Goal: Transaction & Acquisition: Obtain resource

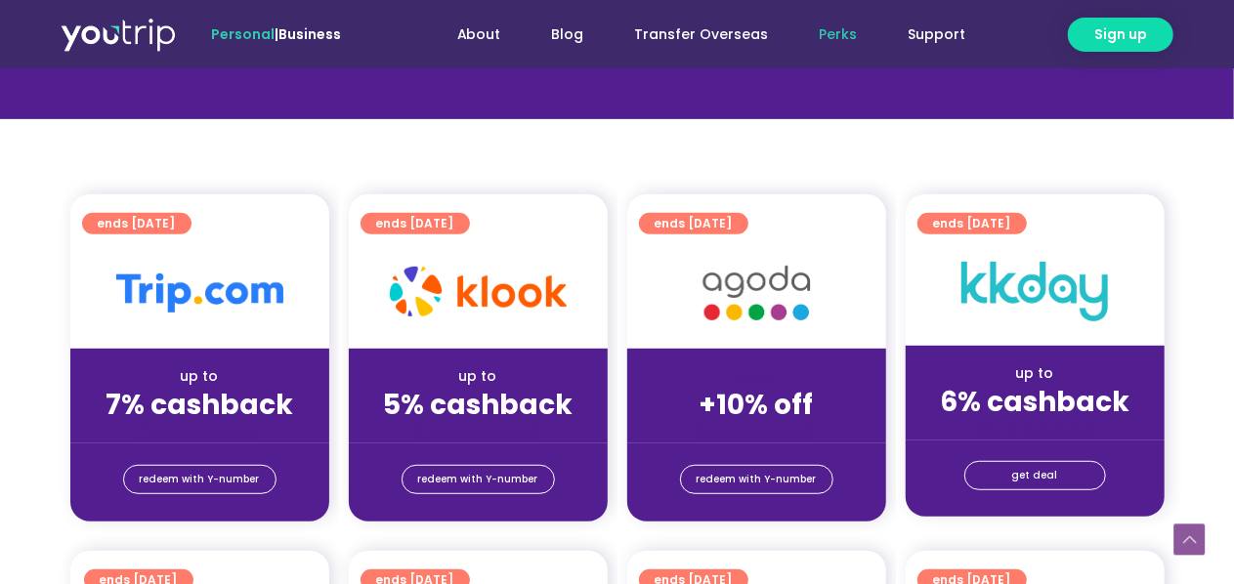
scroll to position [489, 0]
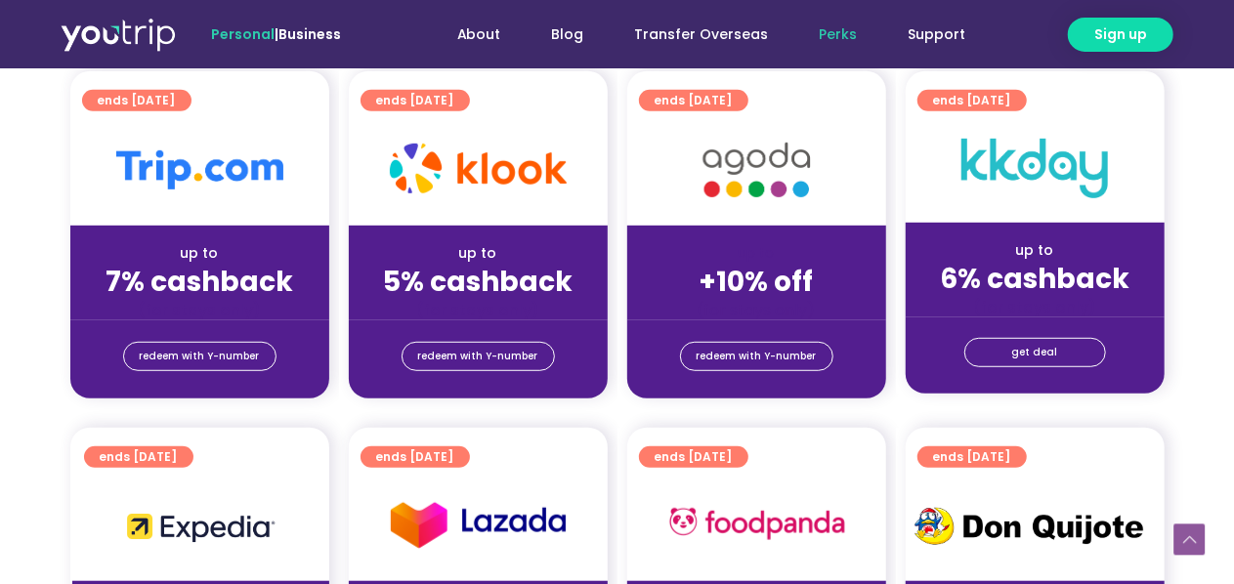
click at [708, 184] on img at bounding box center [756, 170] width 156 height 80
click at [772, 361] on span "redeem with Y-number" at bounding box center [757, 356] width 120 height 27
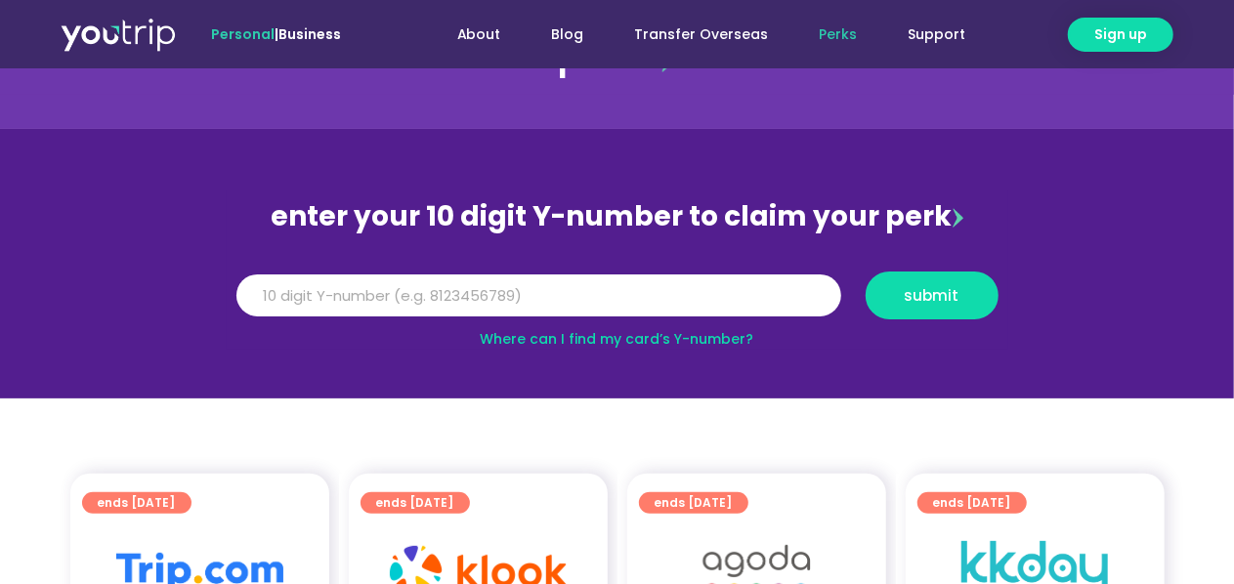
scroll to position [57, 0]
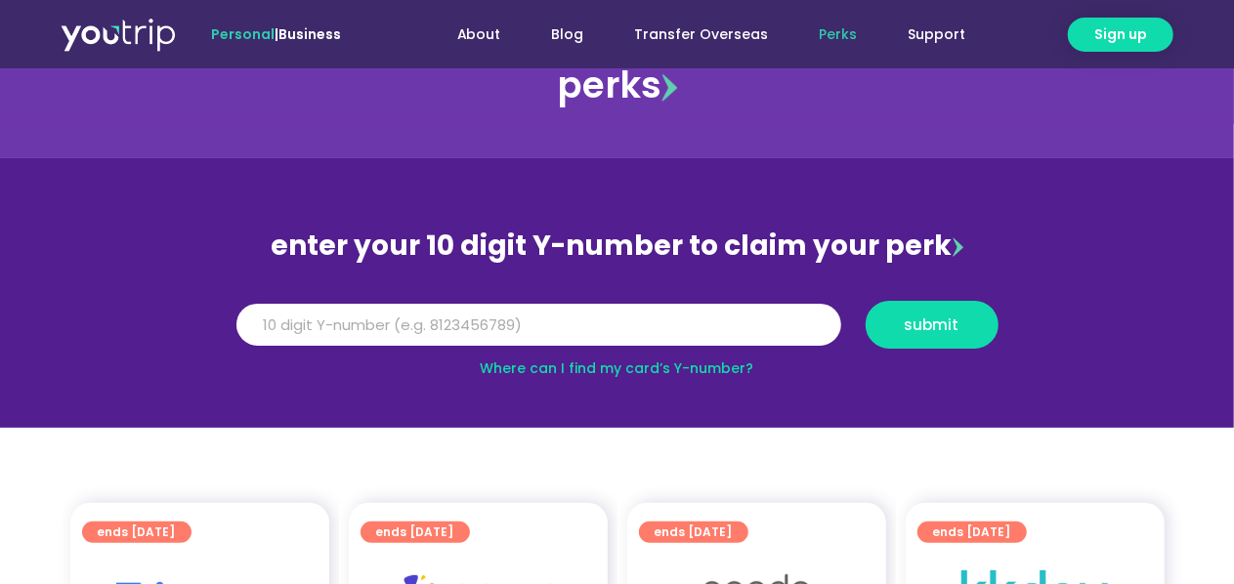
click at [506, 366] on link "Where can I find my card’s Y-number?" at bounding box center [618, 369] width 274 height 20
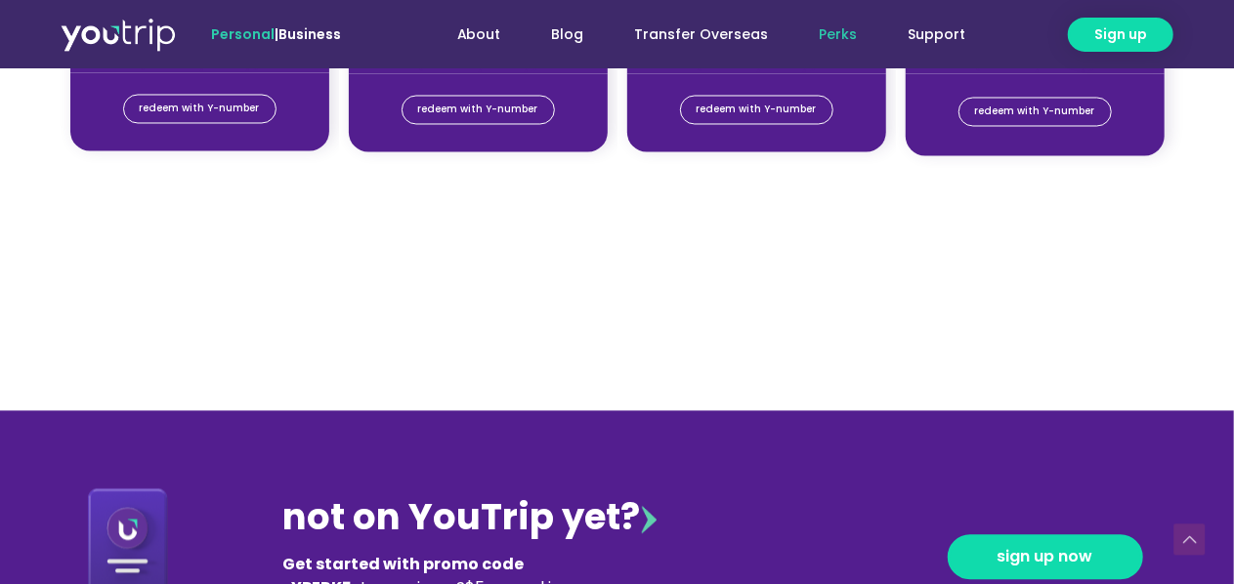
scroll to position [2206, 0]
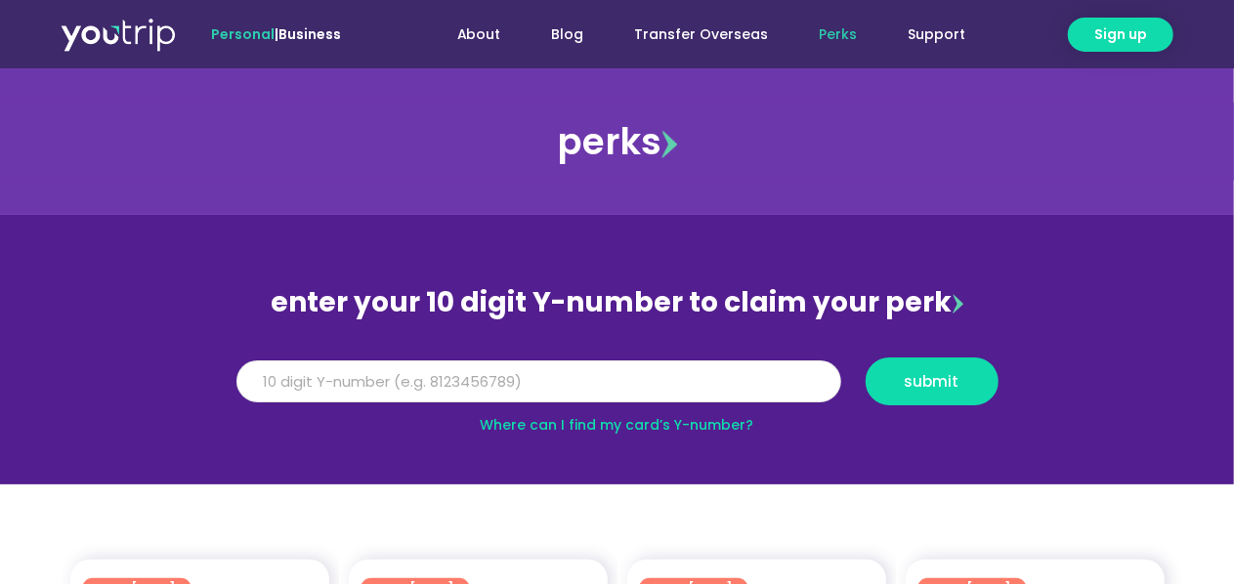
click at [537, 384] on input "Y Number" at bounding box center [538, 382] width 605 height 43
click at [401, 379] on input "Y Number" at bounding box center [538, 382] width 605 height 43
click at [668, 429] on link "Where can I find my card’s Y-number?" at bounding box center [618, 425] width 274 height 20
click at [385, 380] on input "5162400" at bounding box center [538, 382] width 605 height 43
type input "5"
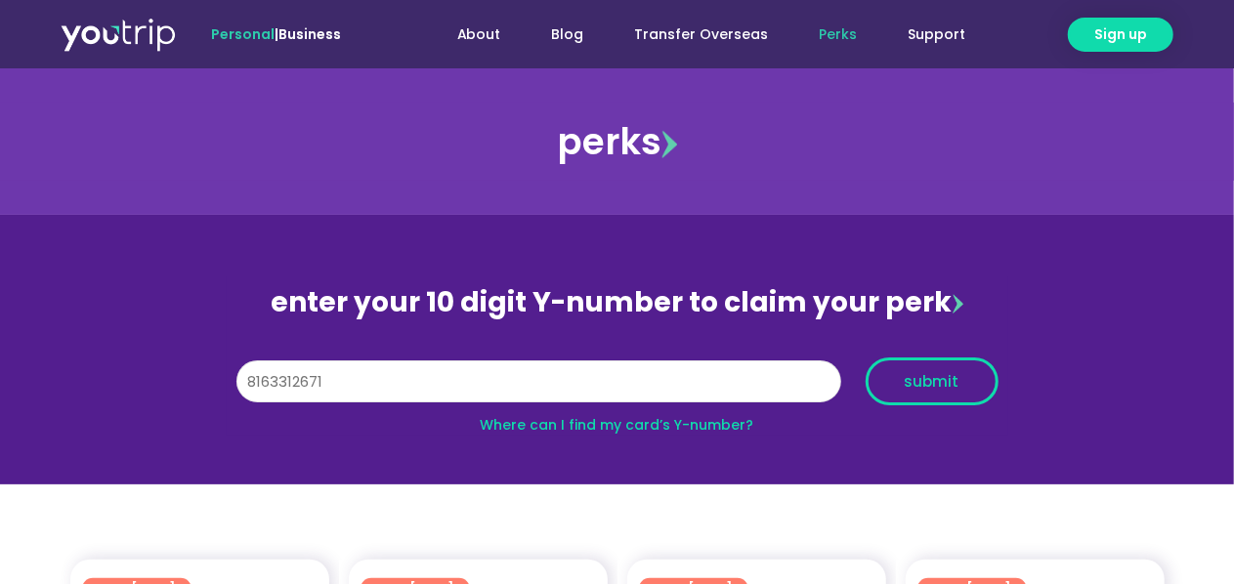
type input "8163312671"
click at [908, 380] on span "submit" at bounding box center [932, 381] width 55 height 15
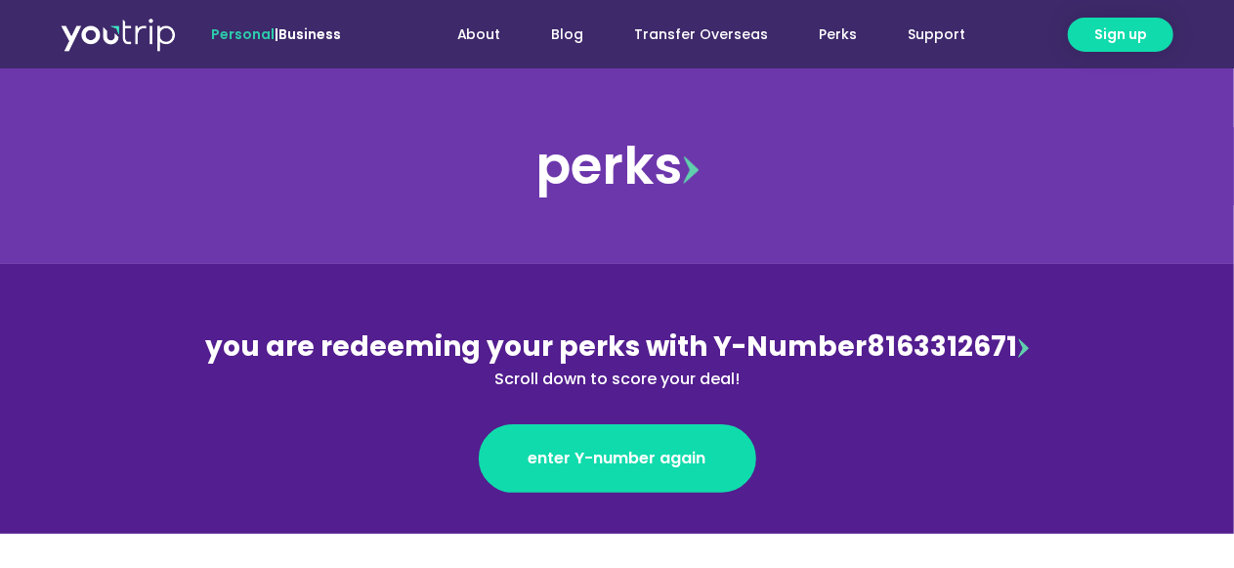
drag, startPoint x: 864, startPoint y: 347, endPoint x: 1014, endPoint y: 347, distance: 150.5
click at [1014, 347] on div "you are redeeming your perks with Y-Number 8163312671 Scroll down to score your…" at bounding box center [617, 358] width 848 height 64
copy div "8163312671"
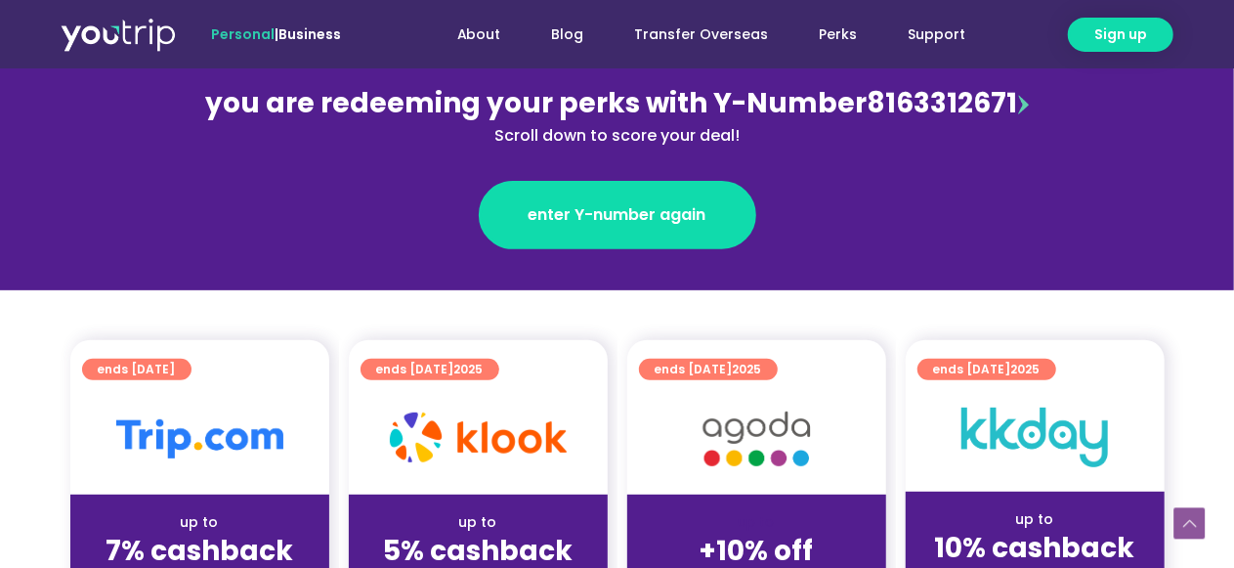
scroll to position [391, 0]
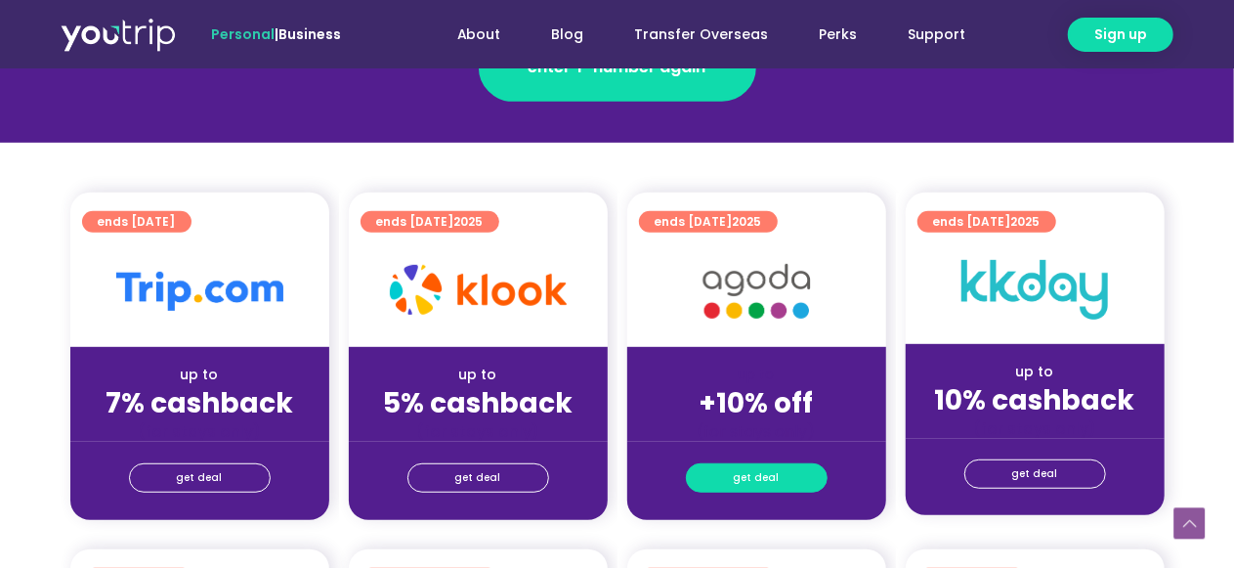
click at [756, 484] on span "get deal" at bounding box center [757, 477] width 46 height 27
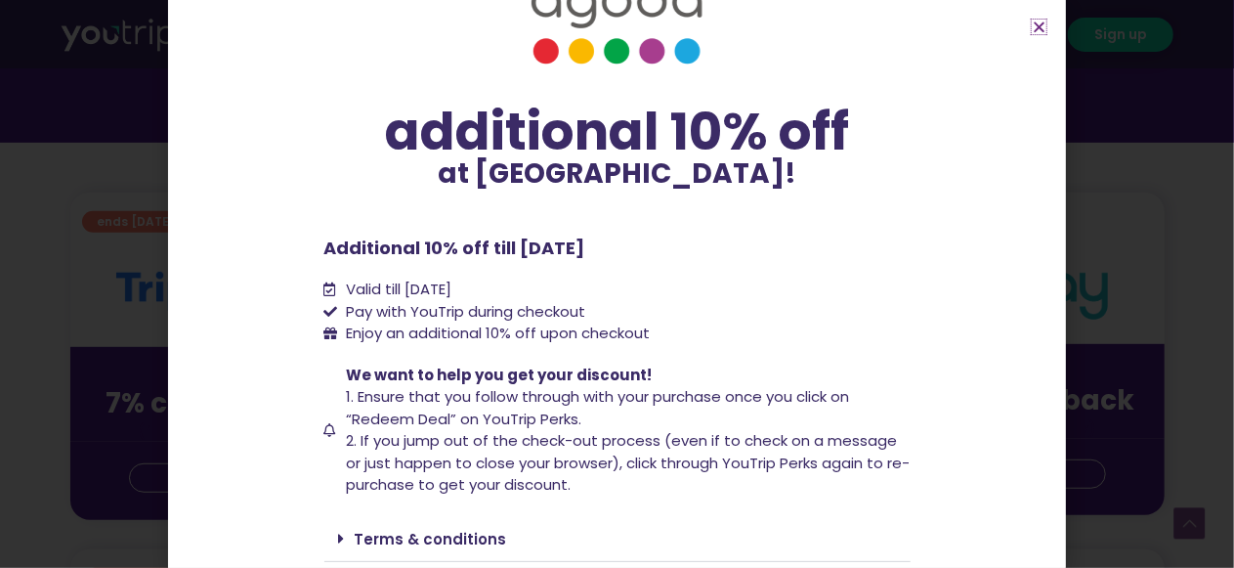
scroll to position [133, 0]
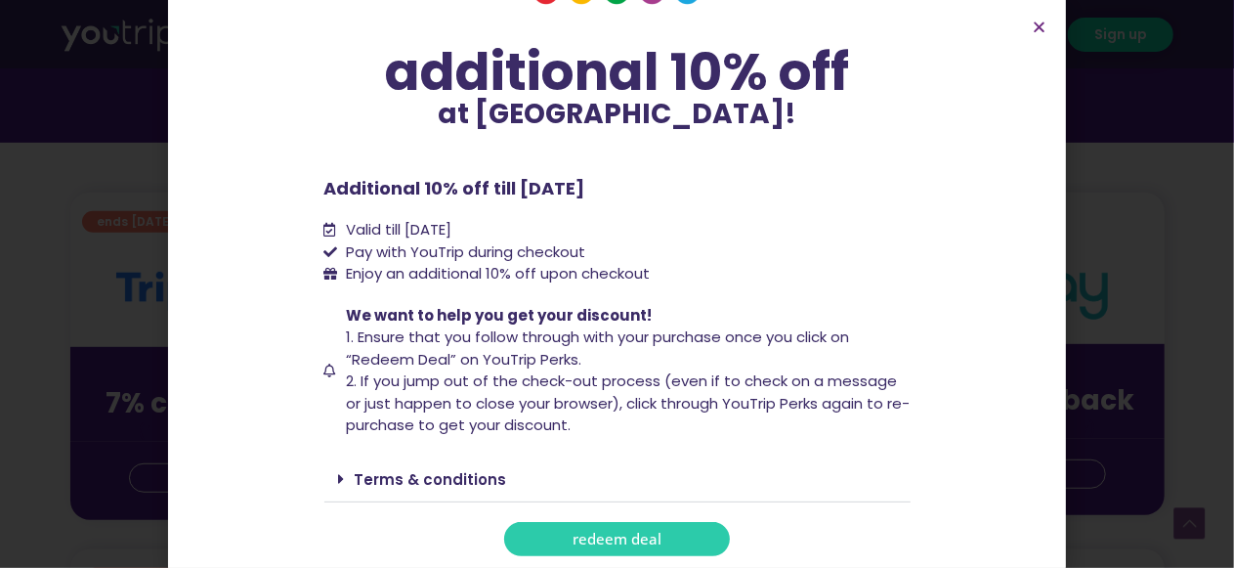
click at [639, 532] on span "redeem deal" at bounding box center [617, 539] width 89 height 15
